Goal: Task Accomplishment & Management: Manage account settings

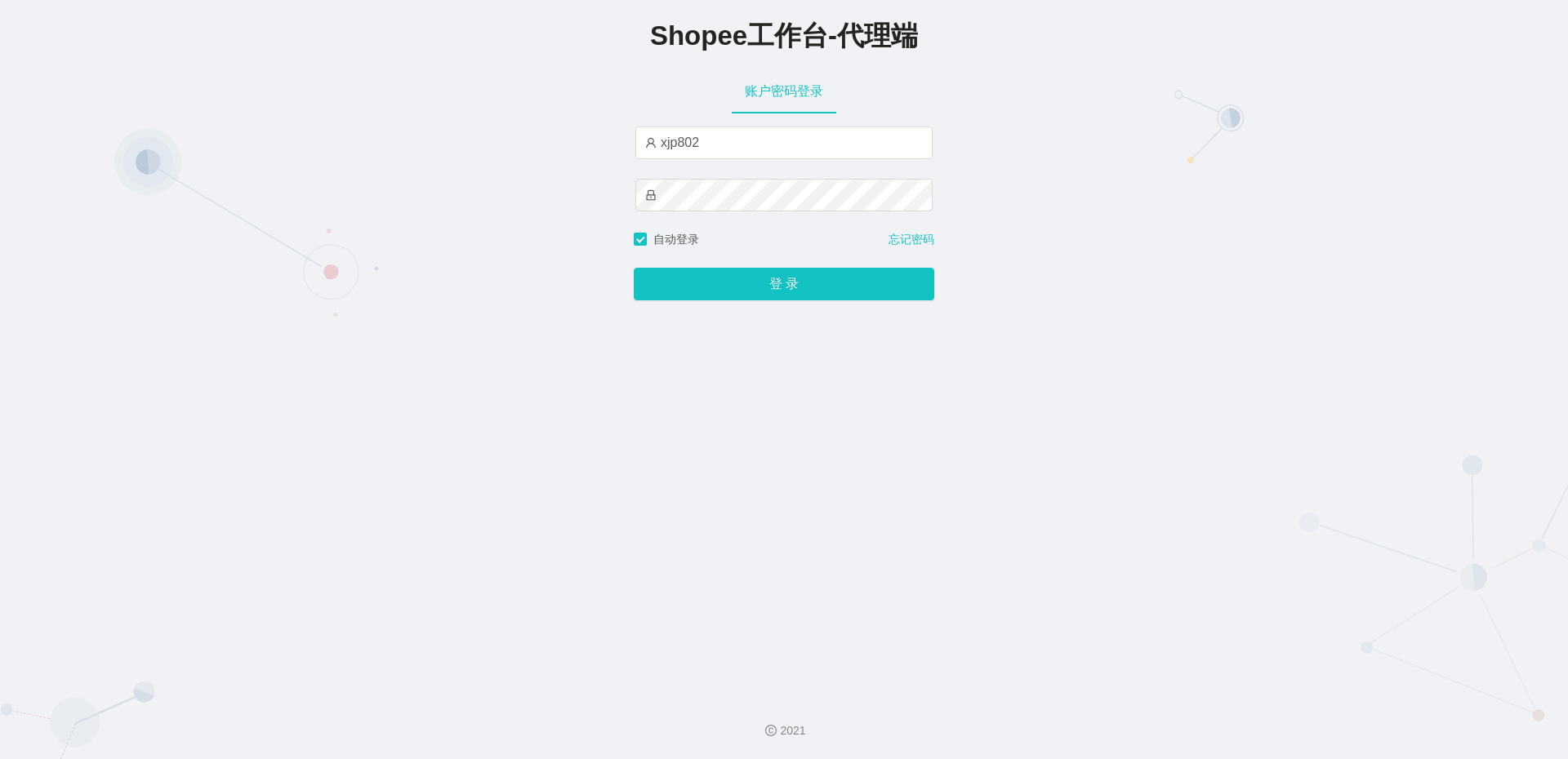
type input "by2"
click at [748, 278] on button "登 录" at bounding box center [784, 284] width 301 height 33
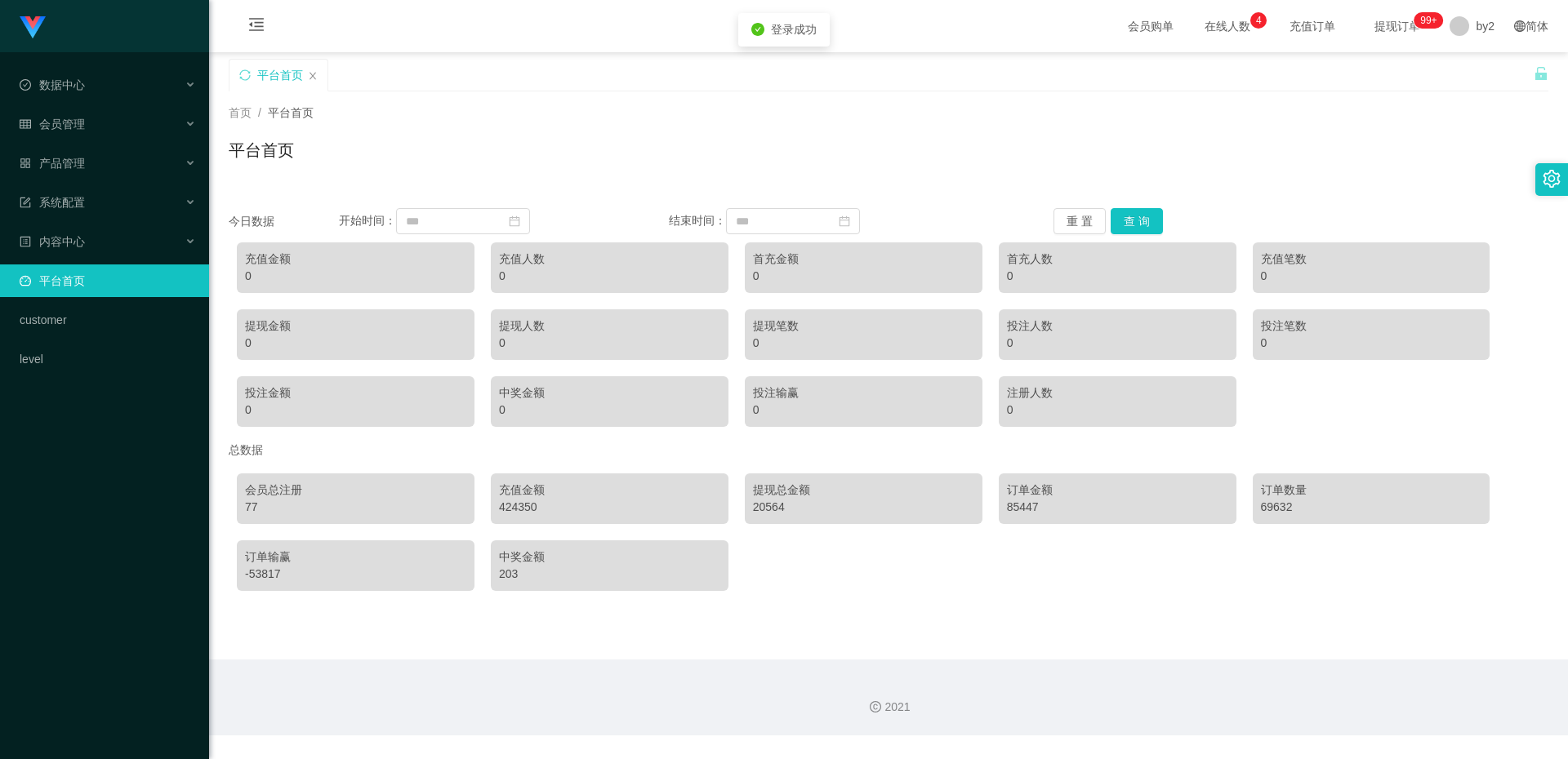
click at [109, 474] on div "Shopee工作台代理端 数据中心 会员管理 产品管理 系统配置 内容中心 平台首页 customer level" at bounding box center [104, 379] width 209 height 759
click at [113, 469] on div "Shopee工作台代理端 数据中心 会员管理 产品管理 系统配置 内容中心 平台首页 customer level" at bounding box center [104, 379] width 209 height 759
click at [116, 470] on div "Shopee工作台代理端 数据中心 会员管理 产品管理 系统配置 内容中心 平台首页 customer level" at bounding box center [104, 379] width 209 height 759
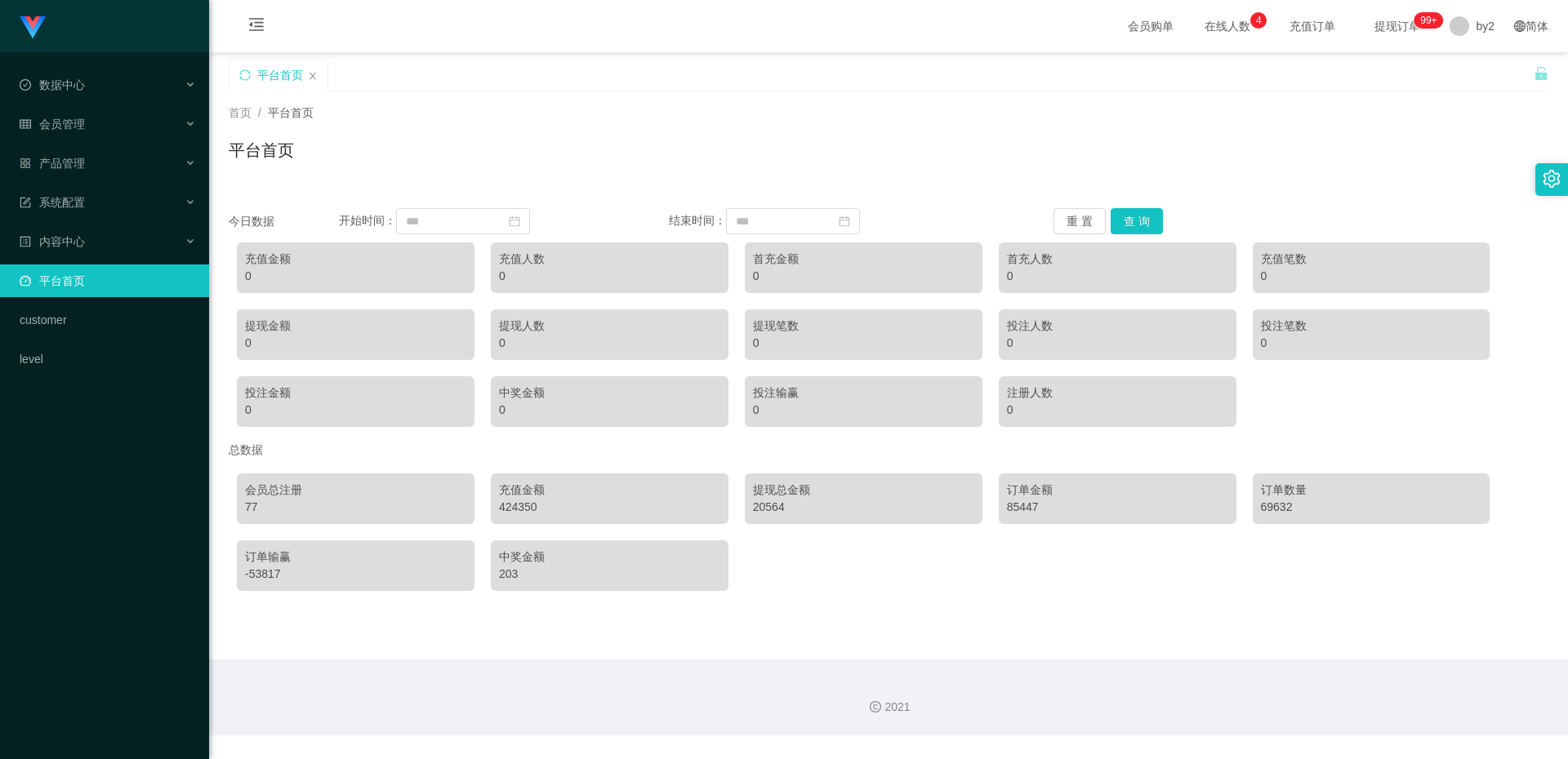
click at [118, 470] on div "Shopee工作台代理端 数据中心 会员管理 产品管理 系统配置 内容中心 平台首页 customer level" at bounding box center [104, 379] width 209 height 759
click at [1476, 27] on span "by2" at bounding box center [1485, 26] width 19 height 52
click at [1472, 67] on span "退出登录" at bounding box center [1476, 71] width 46 height 13
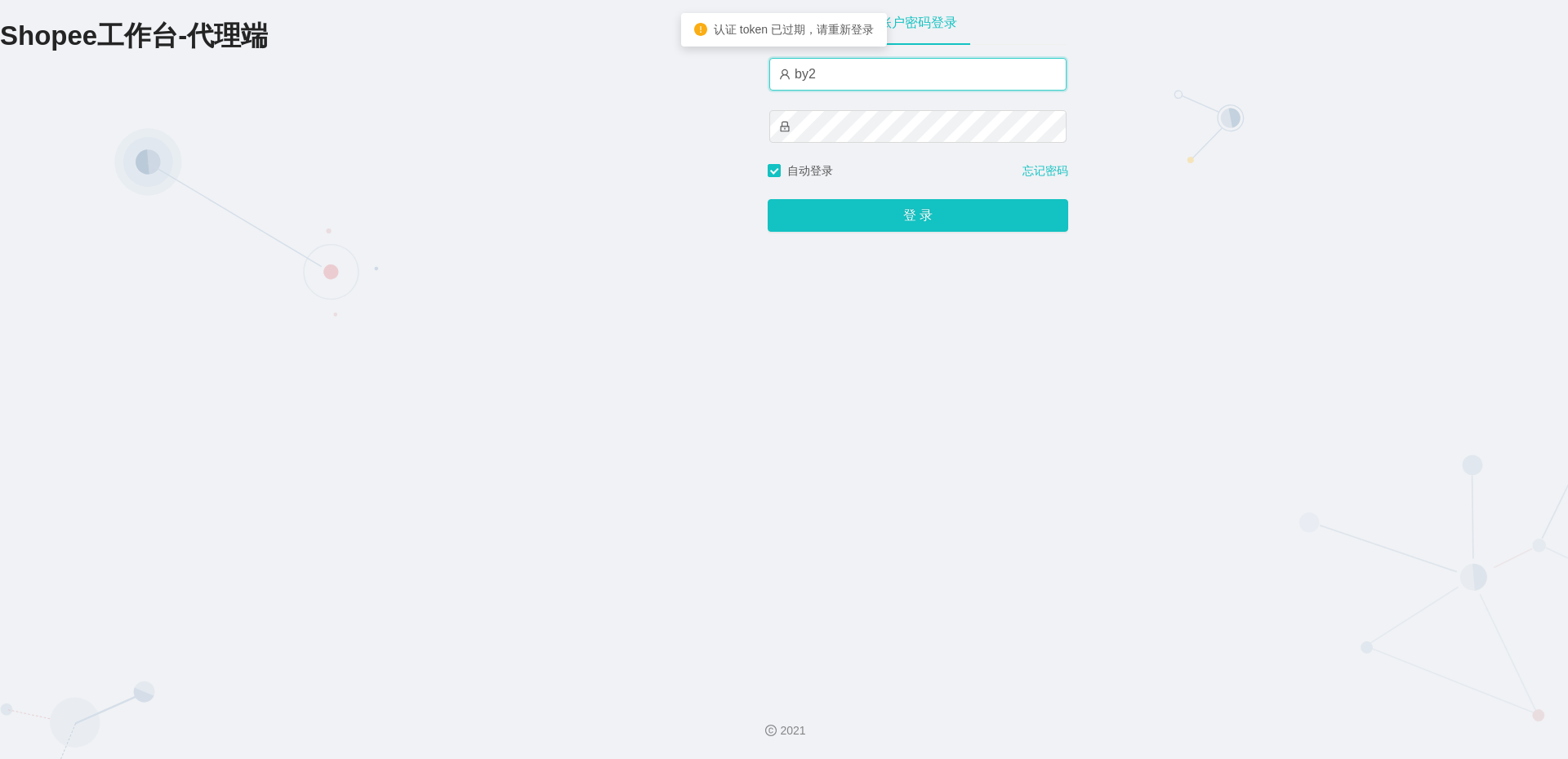
click at [884, 64] on input "by2" at bounding box center [918, 74] width 297 height 33
type input "xjp802"
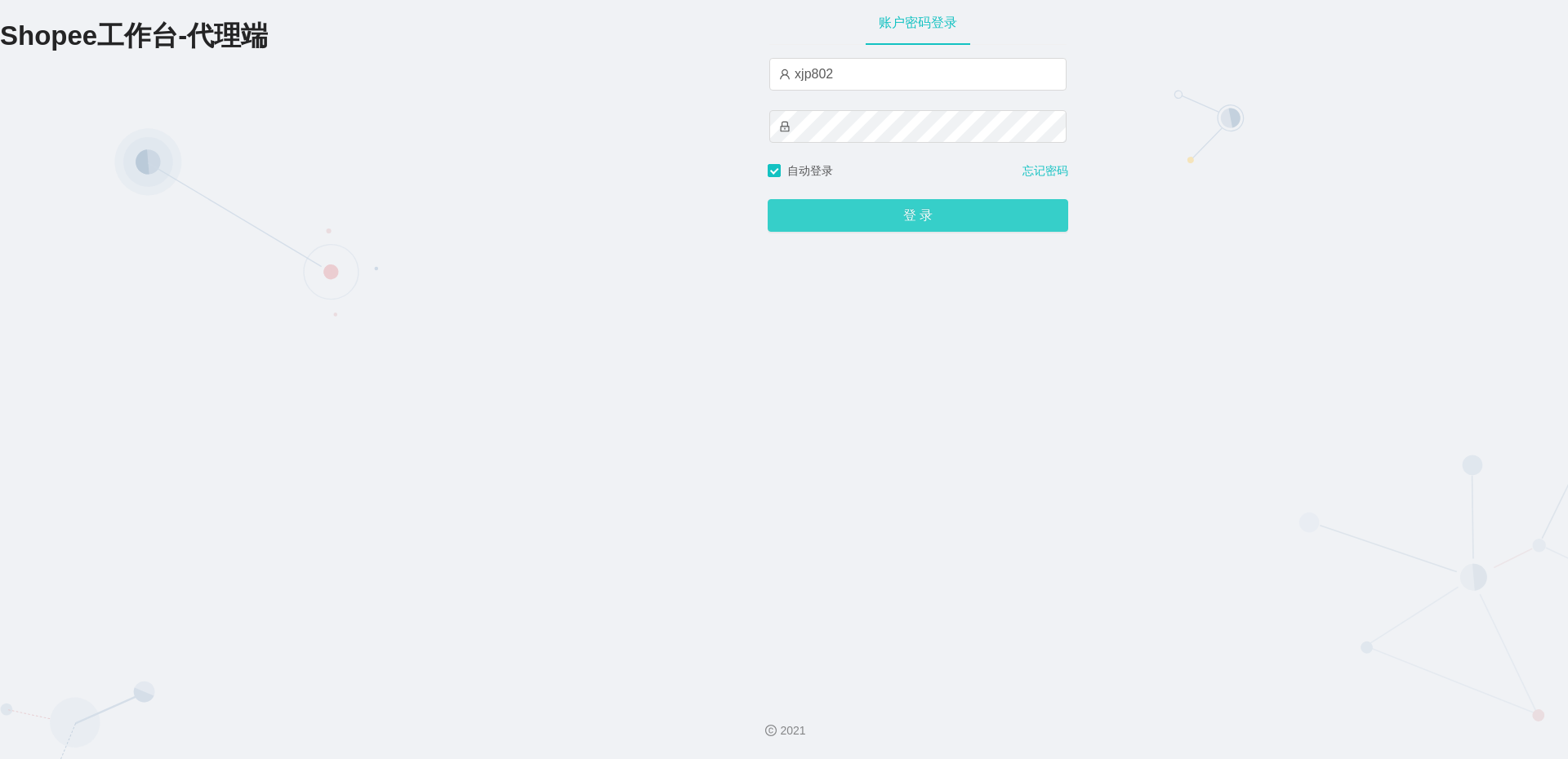
click at [886, 208] on button "登 录" at bounding box center [918, 215] width 301 height 33
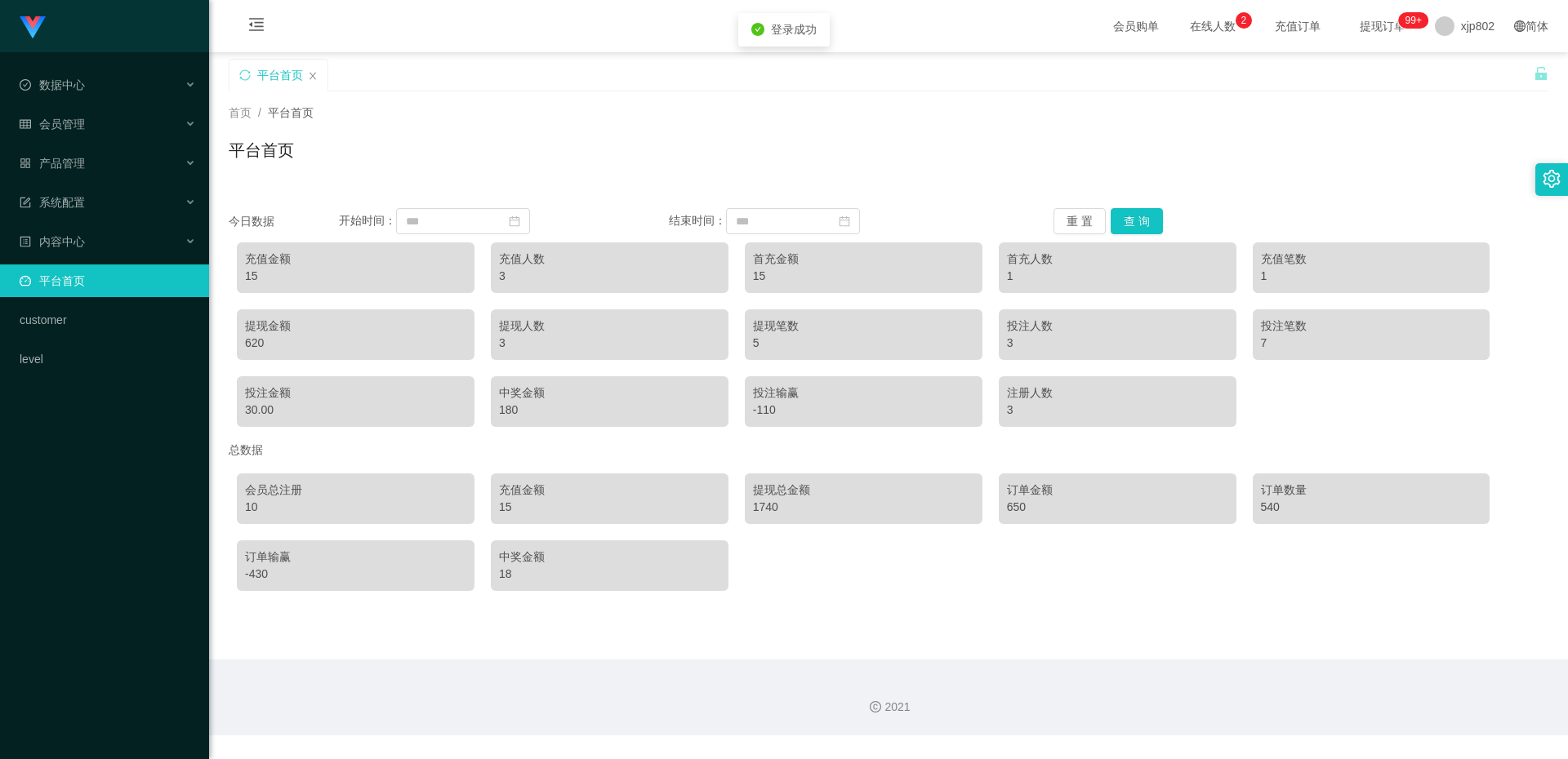
drag, startPoint x: 81, startPoint y: 490, endPoint x: 99, endPoint y: 485, distance: 18.7
click at [81, 490] on div "Shopee工作台代理端 数据中心 会员管理 产品管理 系统配置 内容中心 平台首页 customer level" at bounding box center [104, 379] width 209 height 759
click at [154, 462] on div "Shopee工作台代理端 数据中心 会员管理 产品管理 系统配置 内容中心 平台首页 customer level" at bounding box center [104, 379] width 209 height 759
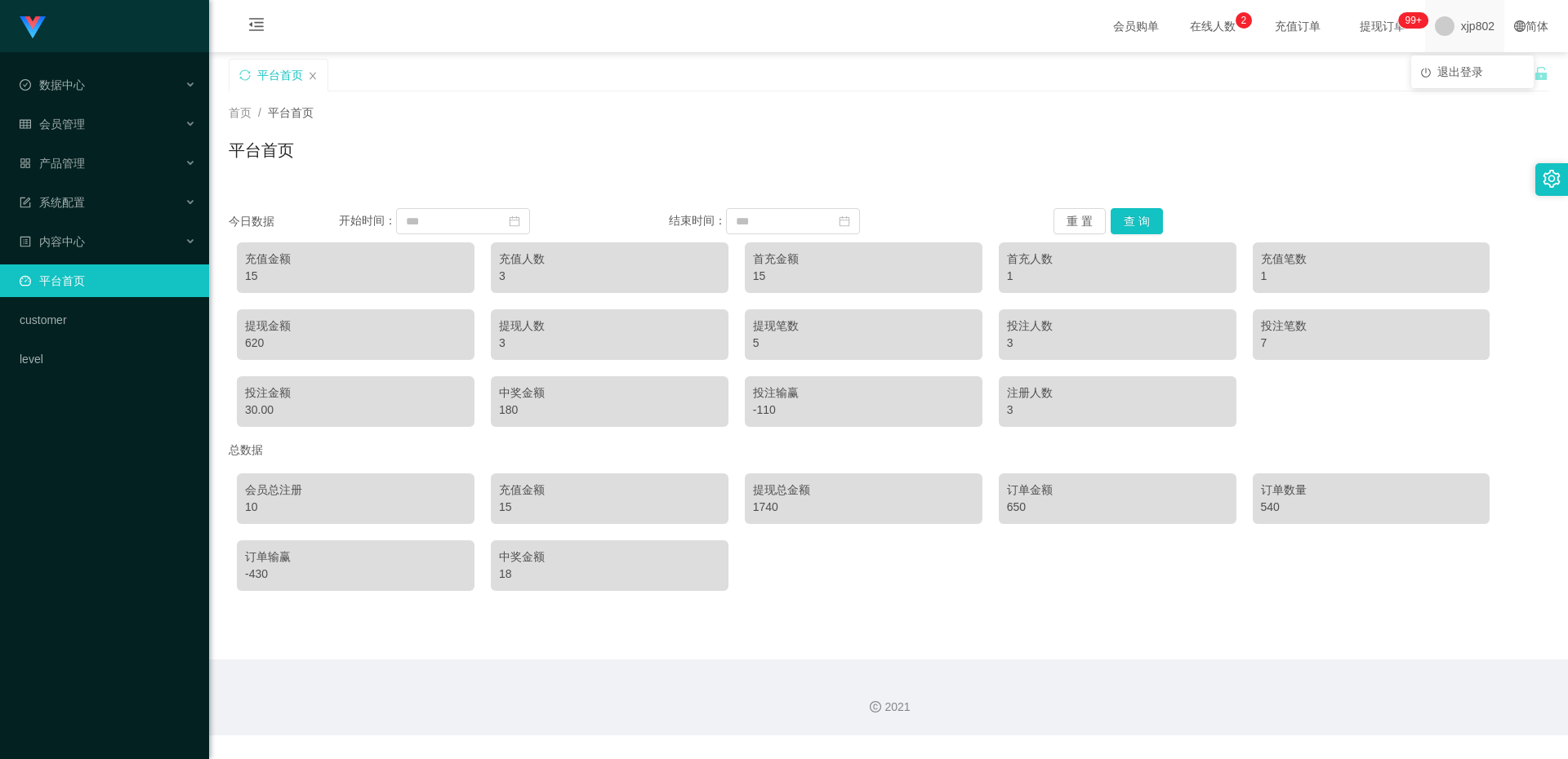
click at [1461, 26] on span "xjp802" at bounding box center [1478, 26] width 34 height 52
click at [1448, 74] on span "退出登录" at bounding box center [1460, 71] width 46 height 13
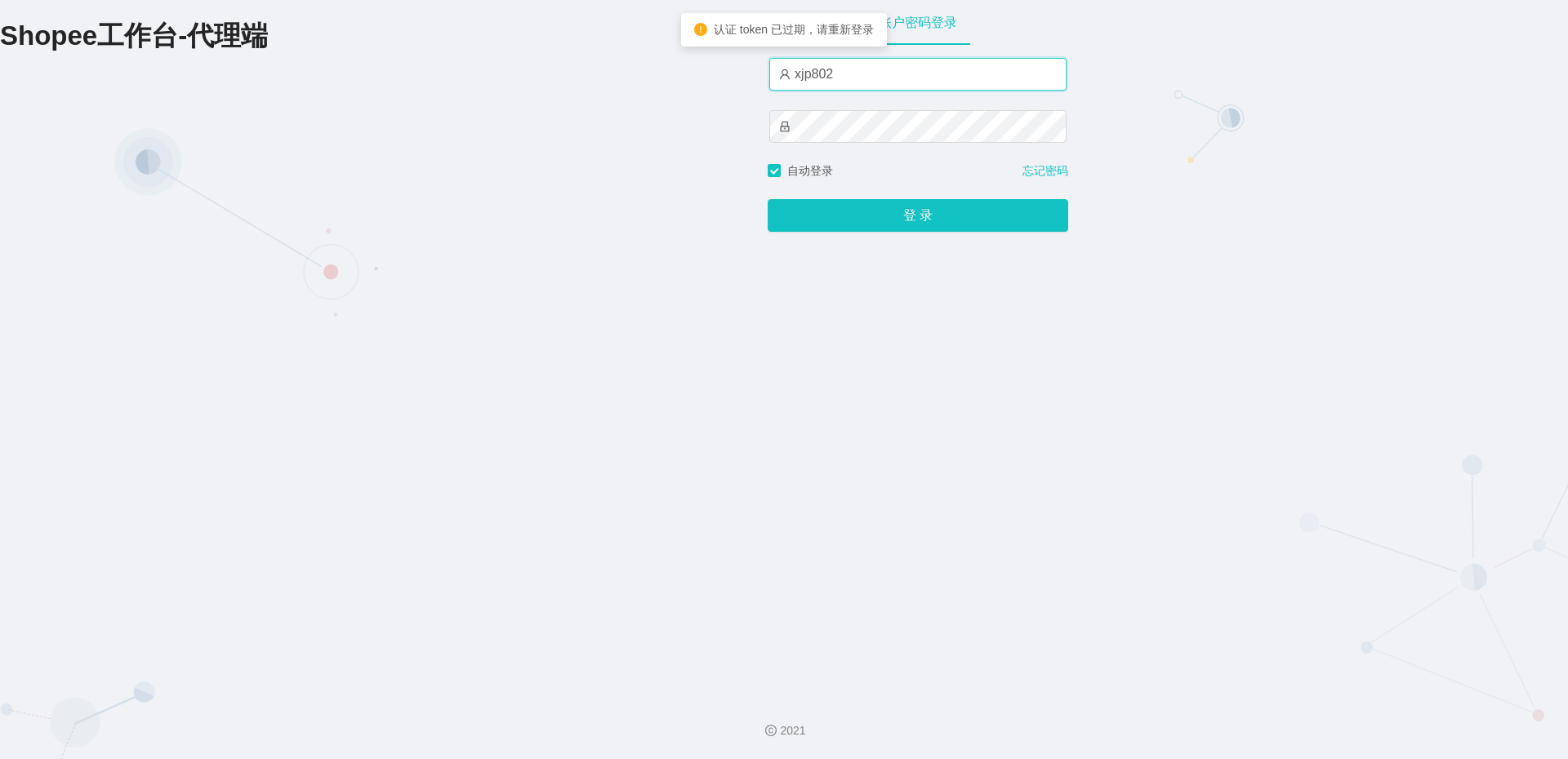
click at [855, 80] on input "xjp802" at bounding box center [918, 74] width 297 height 33
type input "xjp2"
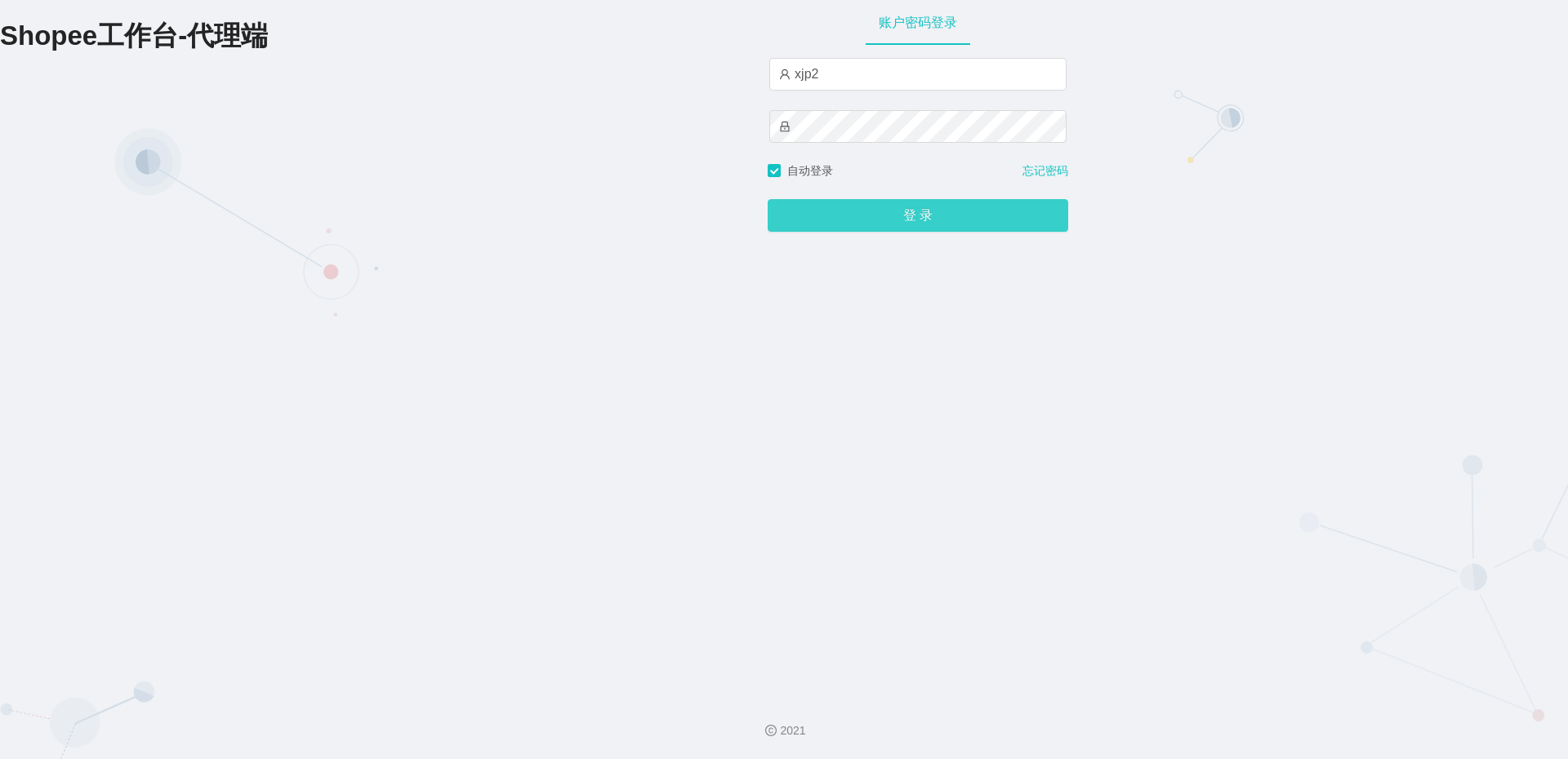
click at [893, 223] on button "登 录" at bounding box center [918, 215] width 301 height 33
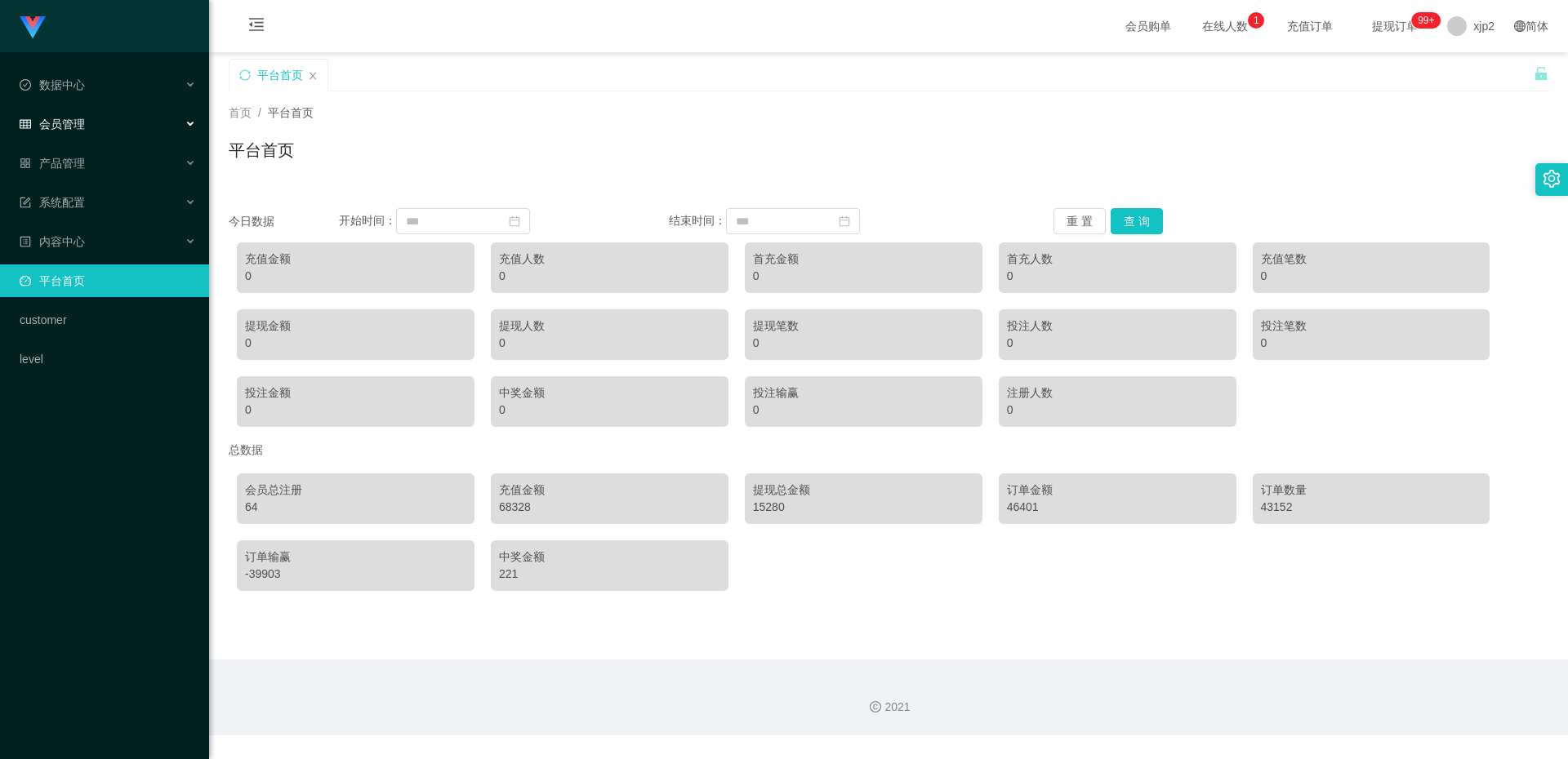
click at [74, 125] on span "会员管理" at bounding box center [52, 124] width 65 height 13
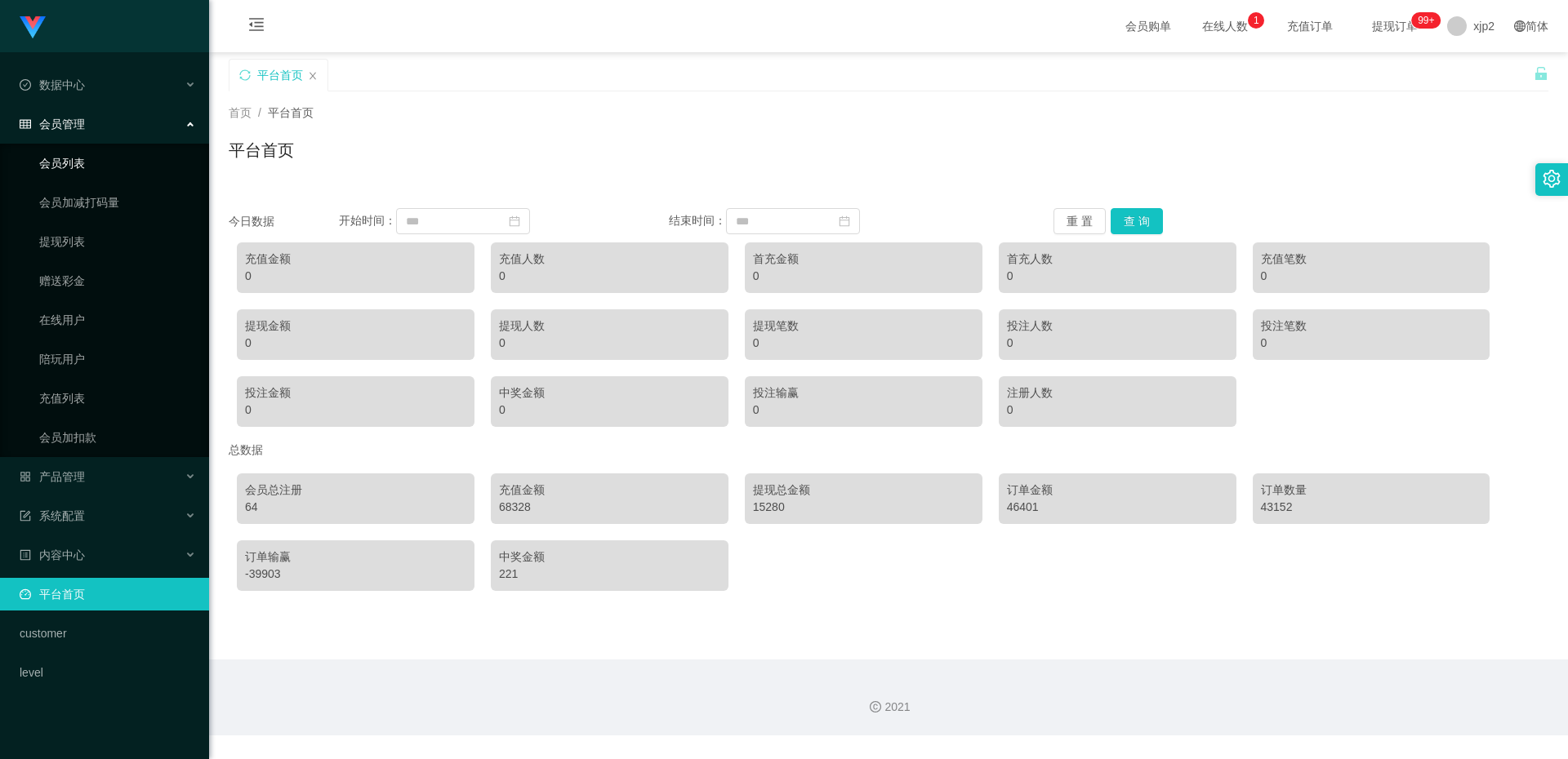
click at [78, 160] on link "会员列表" at bounding box center [118, 162] width 156 height 33
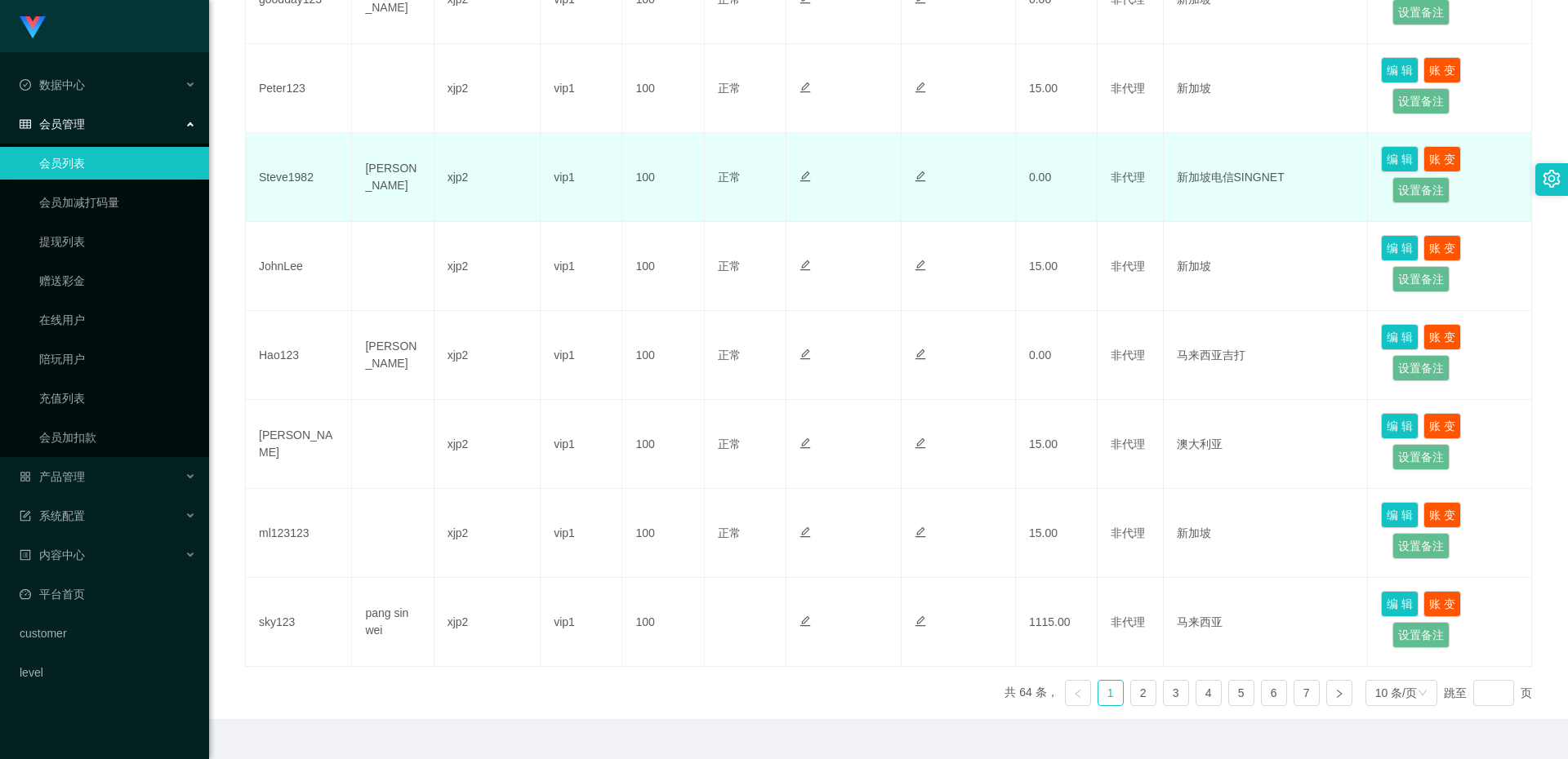
scroll to position [689, 0]
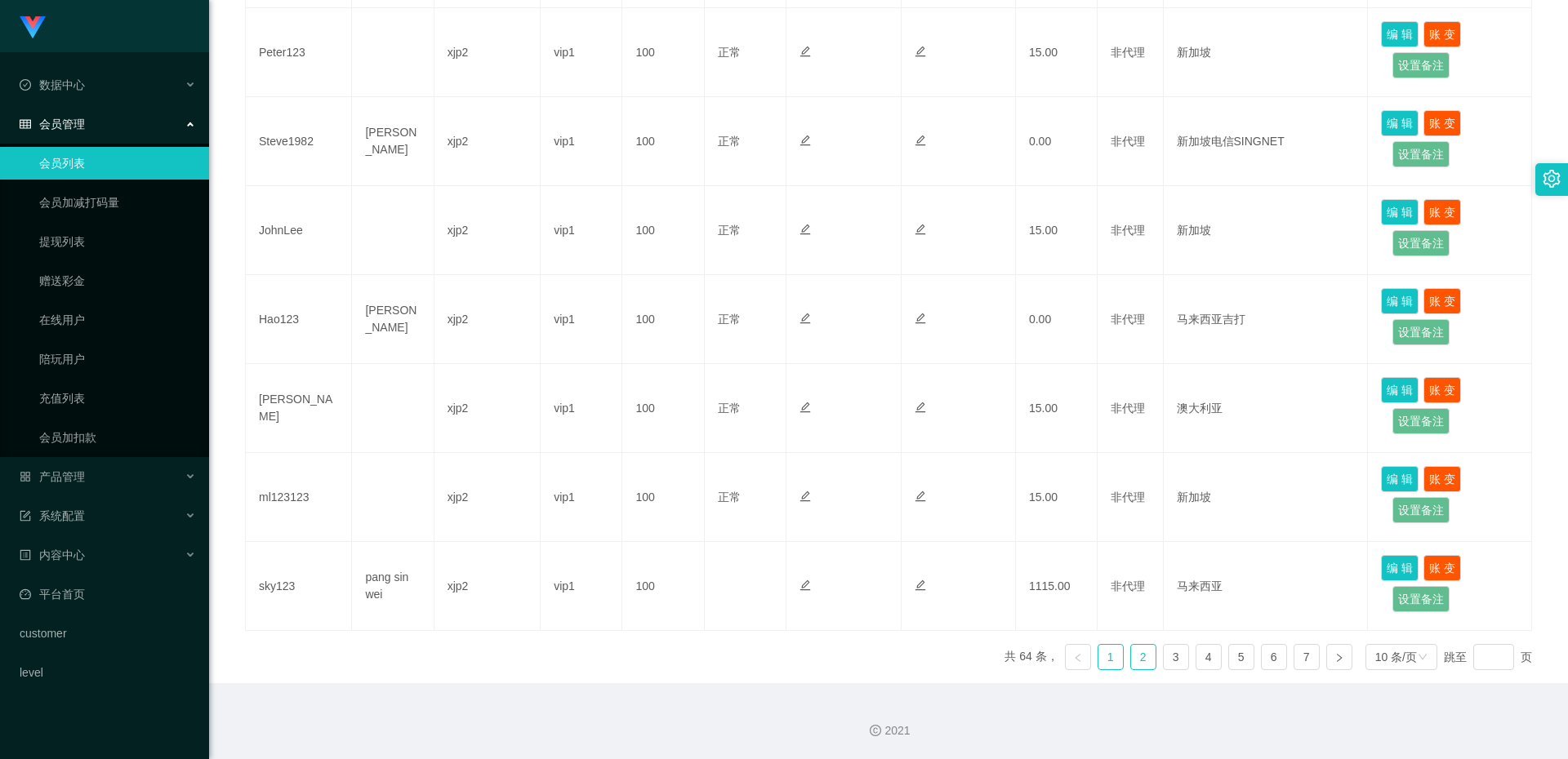
click at [1131, 653] on link "2" at bounding box center [1143, 657] width 25 height 25
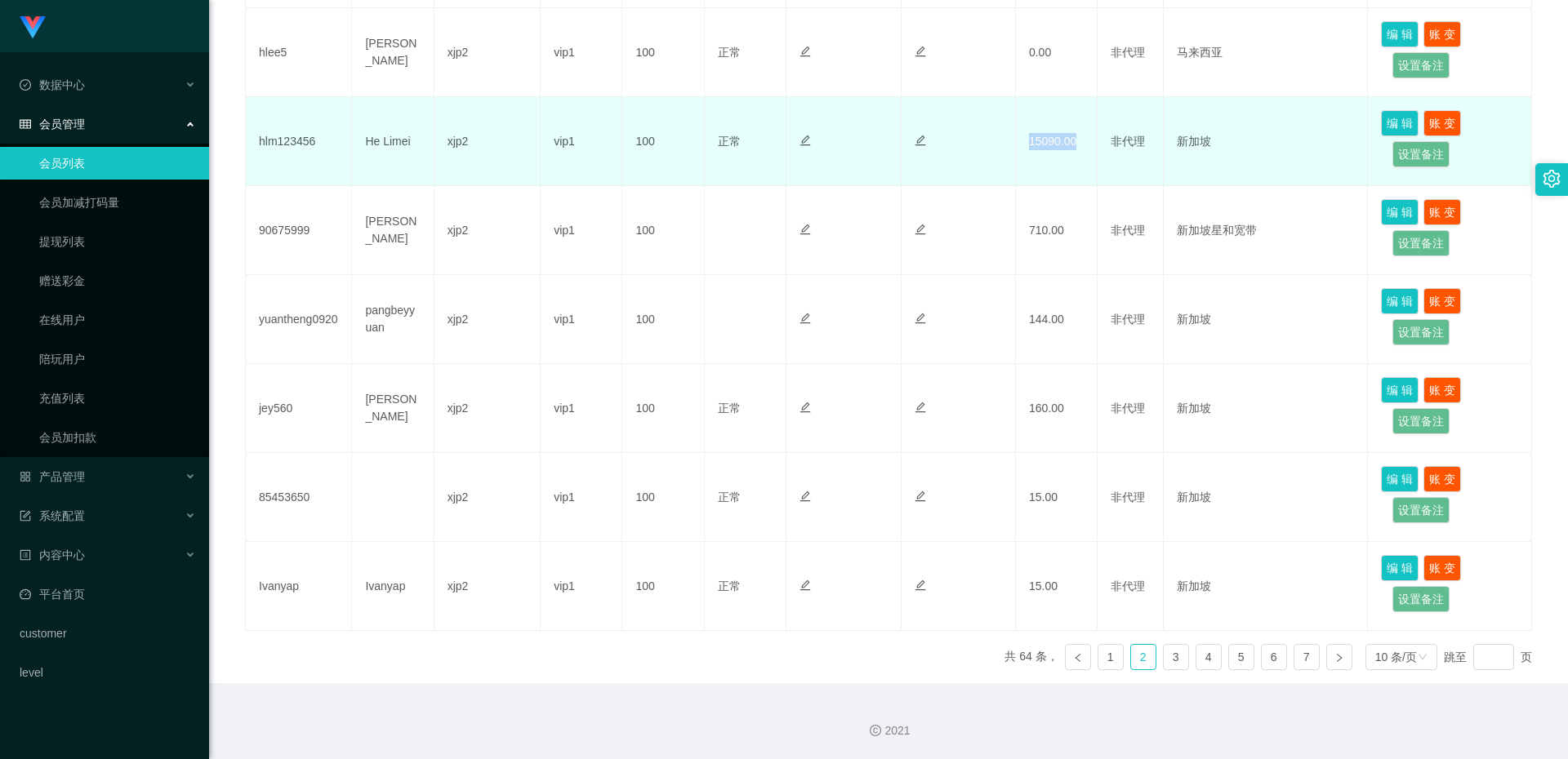
drag, startPoint x: 1028, startPoint y: 148, endPoint x: 1078, endPoint y: 146, distance: 50.0
click at [1078, 146] on td "15090.00" at bounding box center [1056, 142] width 81 height 89
copy td "15090.00"
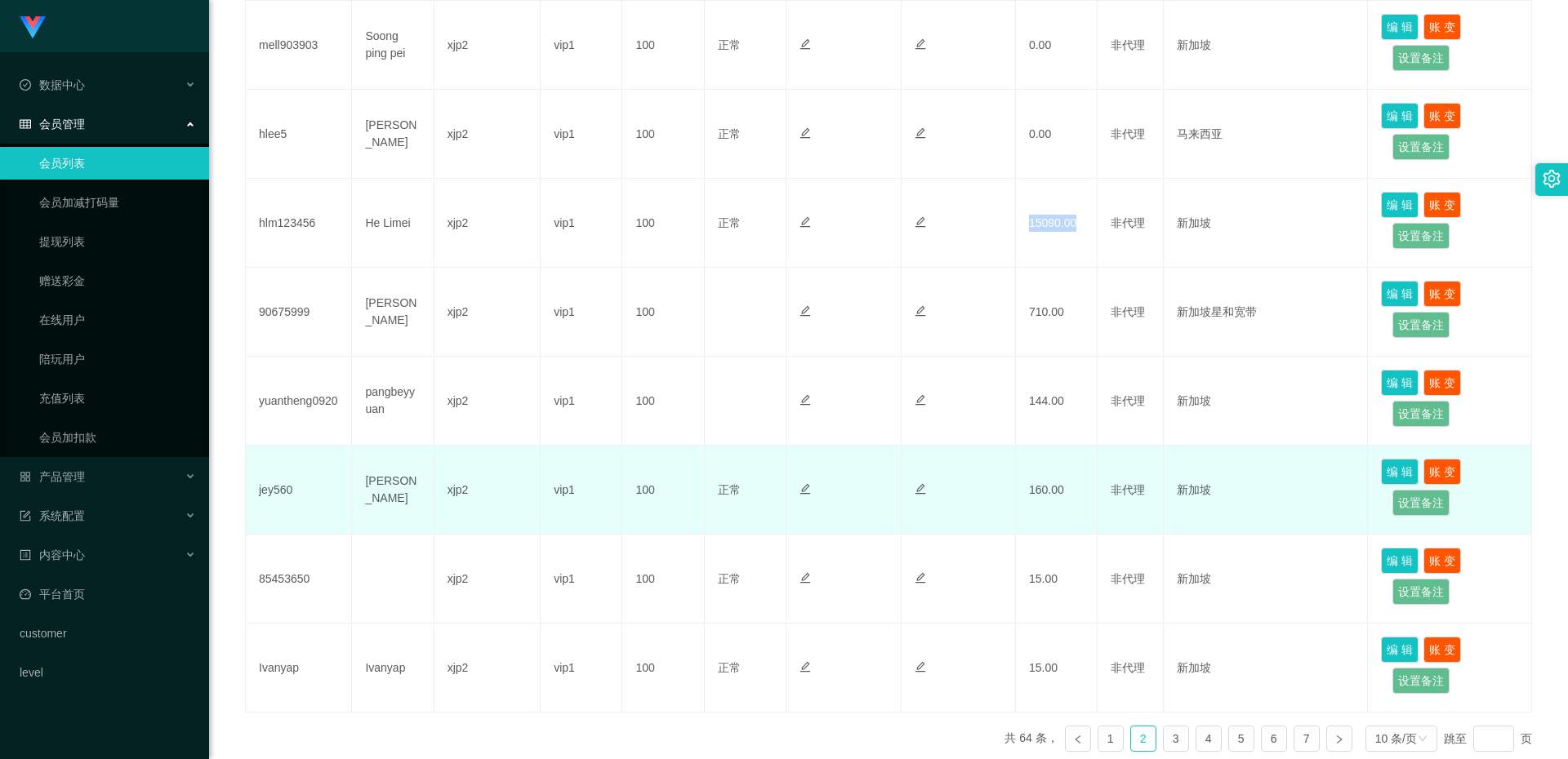
scroll to position [362, 0]
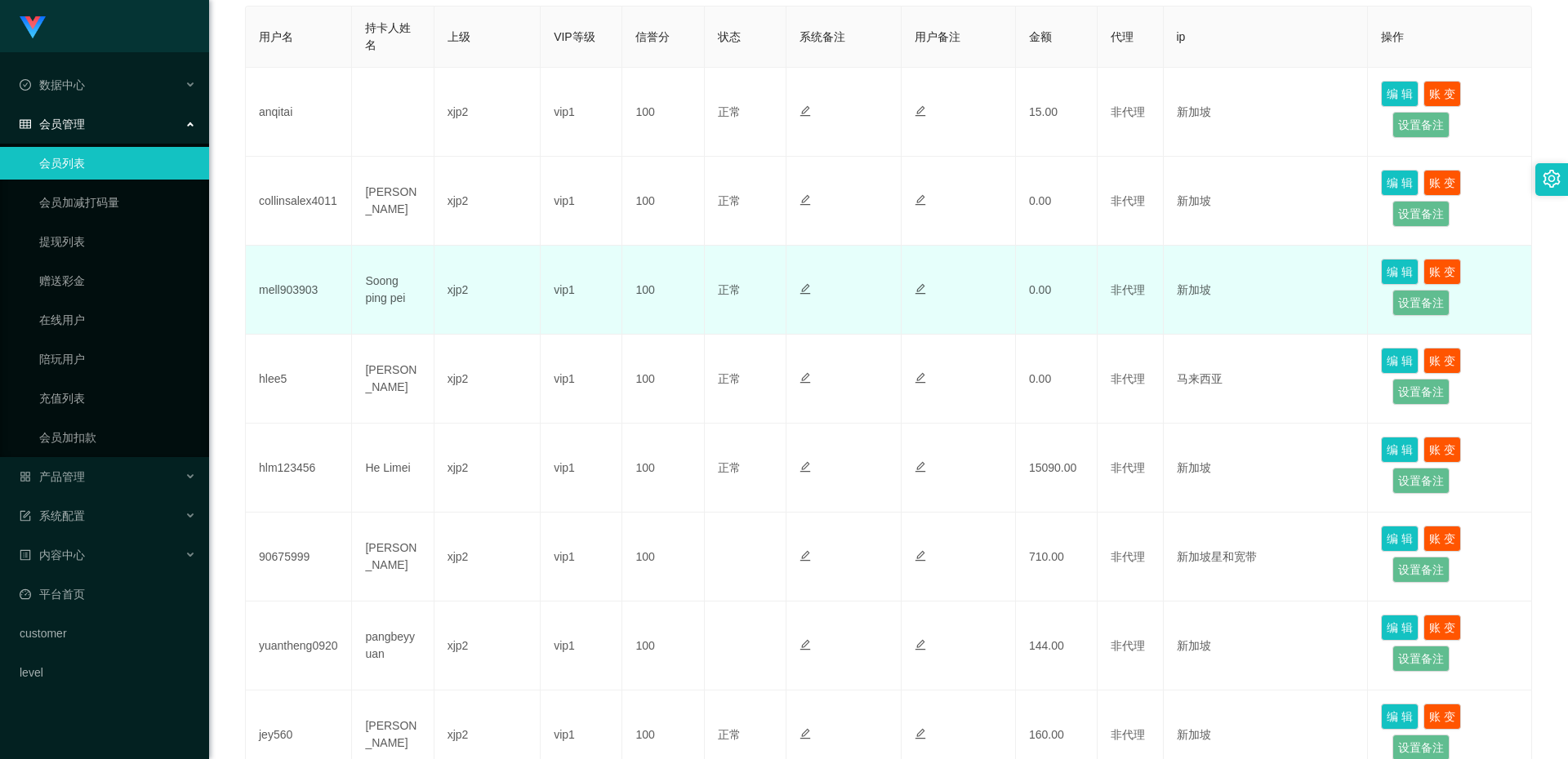
click at [300, 305] on td "mell903903" at bounding box center [298, 290] width 106 height 89
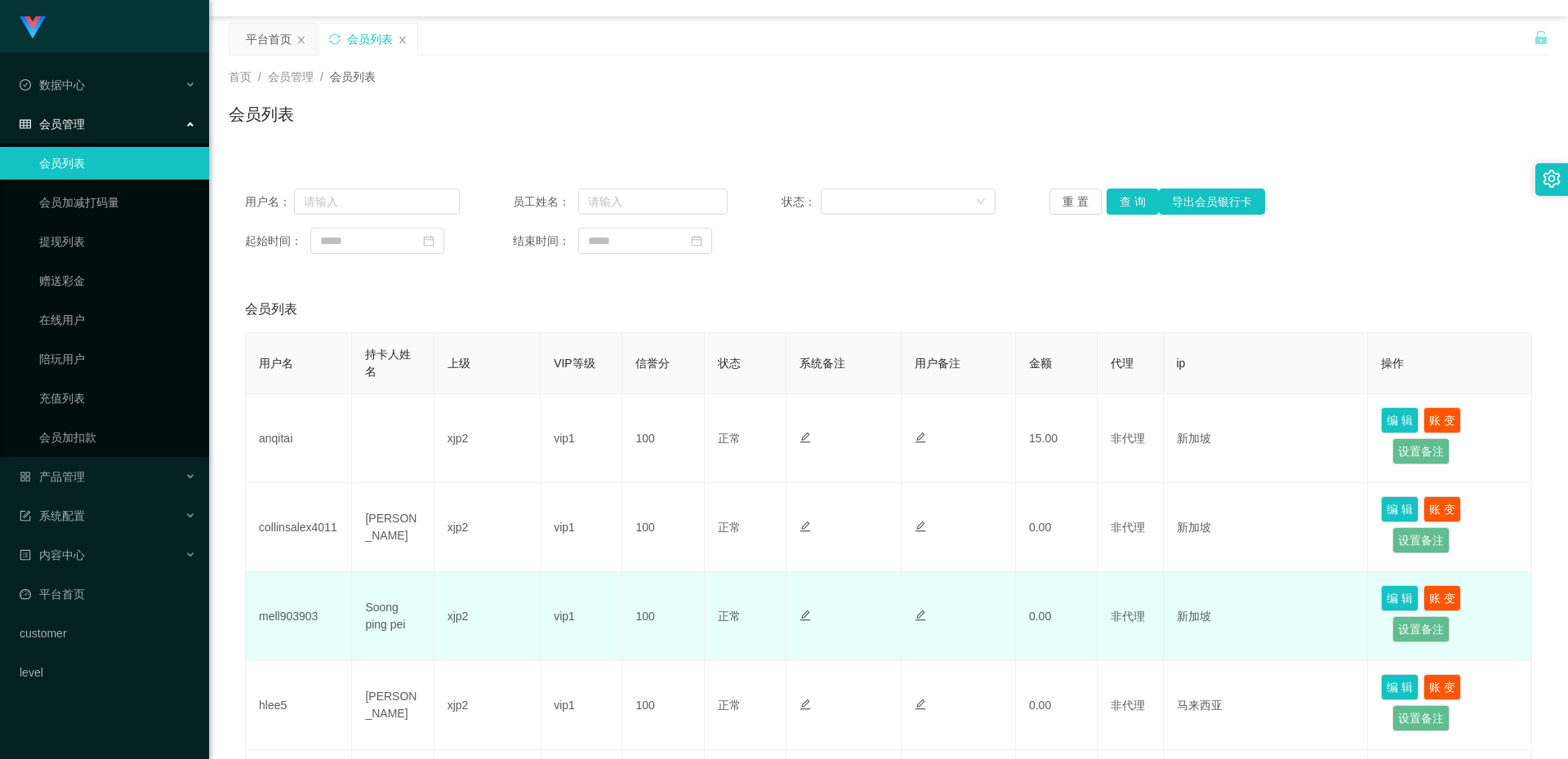
scroll to position [0, 0]
